Goal: Find specific fact: Find specific fact

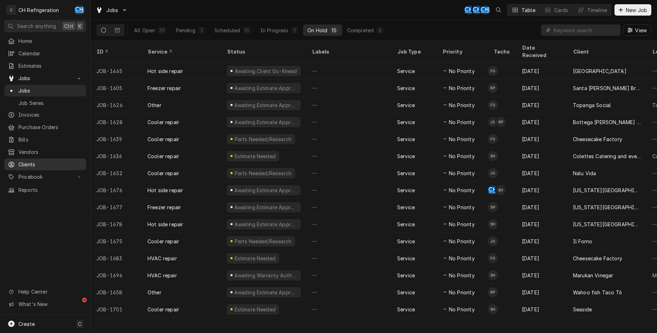
click at [29, 162] on span "Clients" at bounding box center [50, 164] width 64 height 7
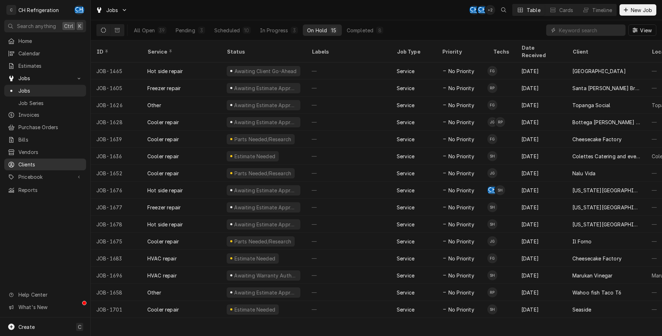
click at [32, 160] on div "Clients" at bounding box center [45, 164] width 79 height 9
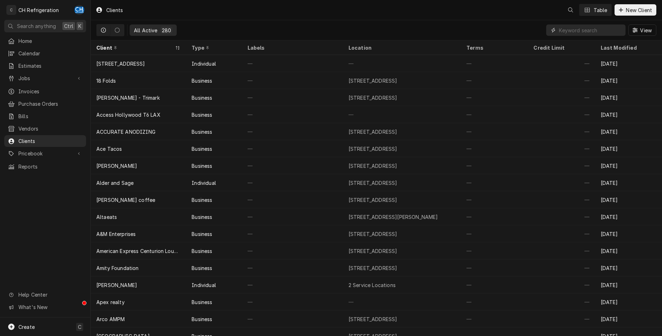
click at [574, 29] on input "Dynamic Content Wrapper" at bounding box center [590, 29] width 63 height 11
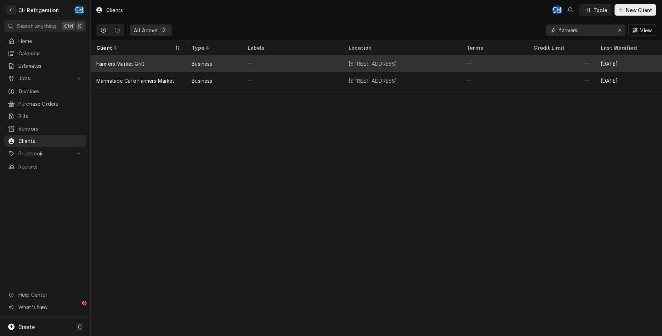
type input "farmers"
click at [290, 66] on div "—" at bounding box center [292, 63] width 101 height 17
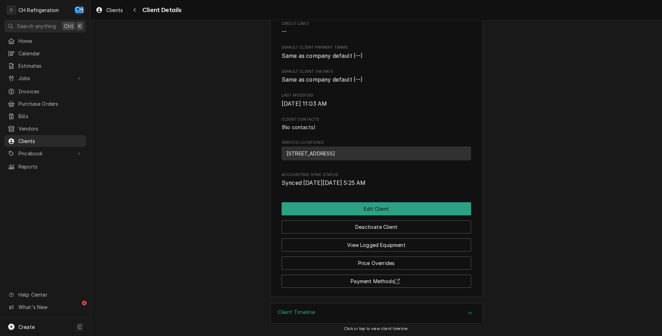
scroll to position [135, 0]
click at [408, 246] on button "View Logged Equipment" at bounding box center [377, 244] width 190 height 13
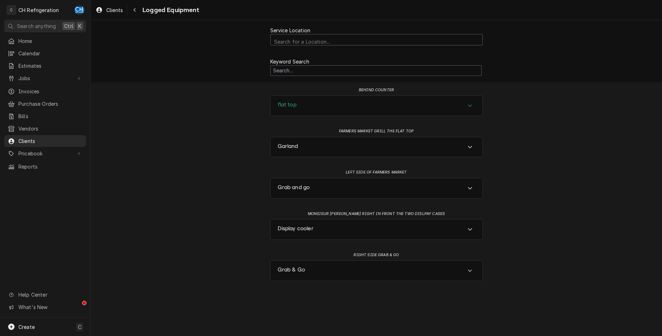
click at [341, 109] on div "flat top" at bounding box center [377, 106] width 212 height 20
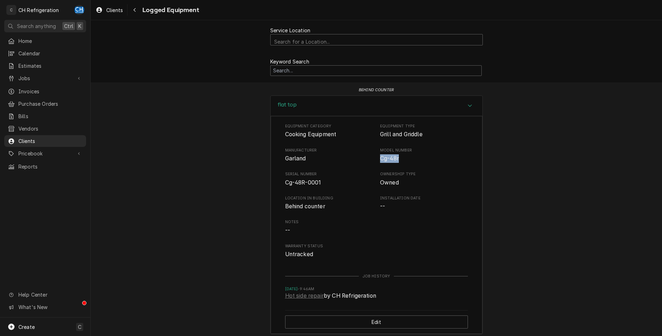
drag, startPoint x: 380, startPoint y: 158, endPoint x: 400, endPoint y: 158, distance: 20.2
click at [405, 160] on div "Manufacturer Garland Model Number Cg-48r" at bounding box center [376, 154] width 183 height 15
copy span "Cg-48r"
click at [430, 171] on div "Equipment Category Cooking Equipment Equipment Type Grill and Griddle Manufactu…" at bounding box center [376, 190] width 183 height 135
